Goal: Find specific page/section

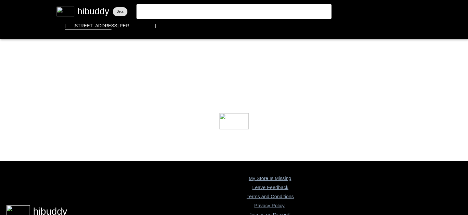
click at [182, 6] on flt-glass-pane at bounding box center [234, 107] width 468 height 215
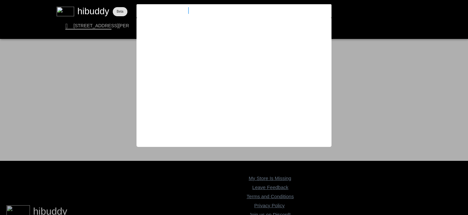
type input "[PERSON_NAME] gastra pop"
